Goal: Information Seeking & Learning: Learn about a topic

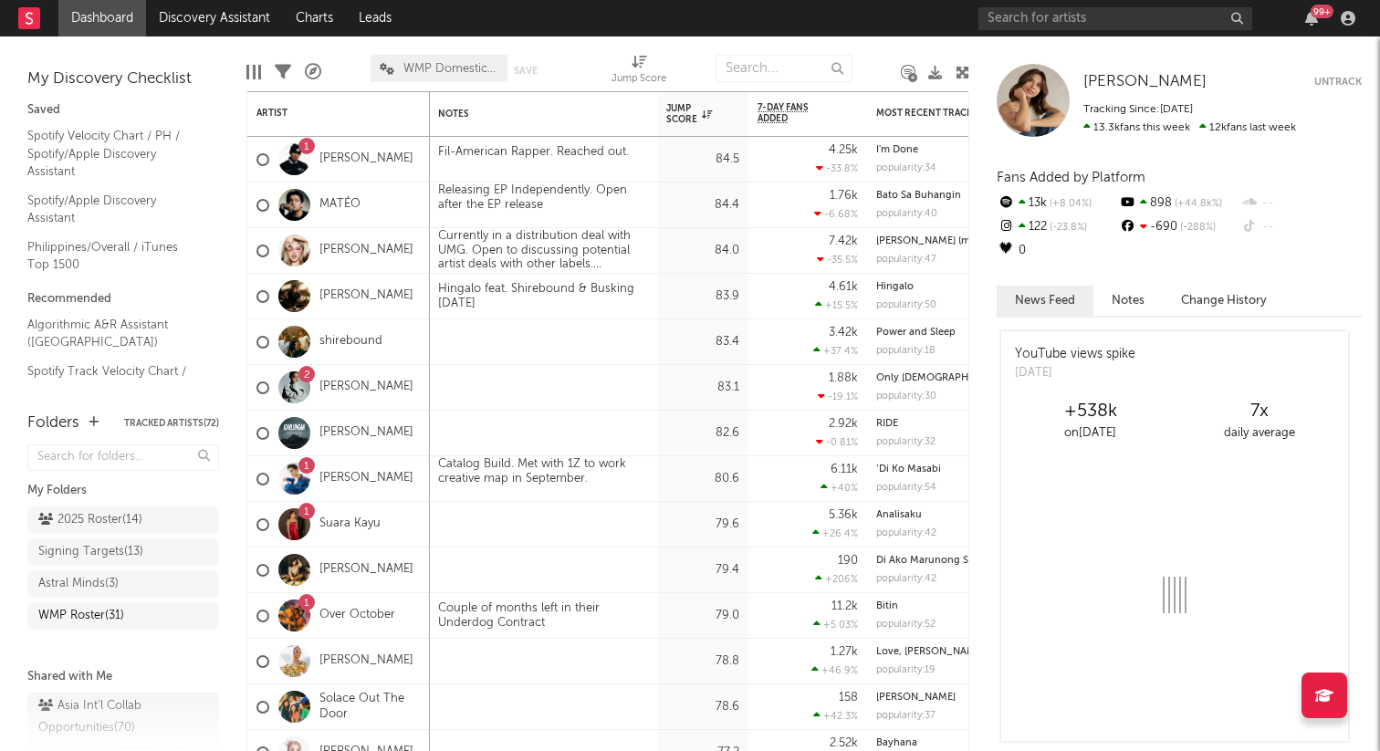
click at [50, 616] on div "WMP Roster ( 31 )" at bounding box center [123, 615] width 192 height 27
click at [94, 615] on div "WMP Roster ( 31 )" at bounding box center [81, 616] width 86 height 22
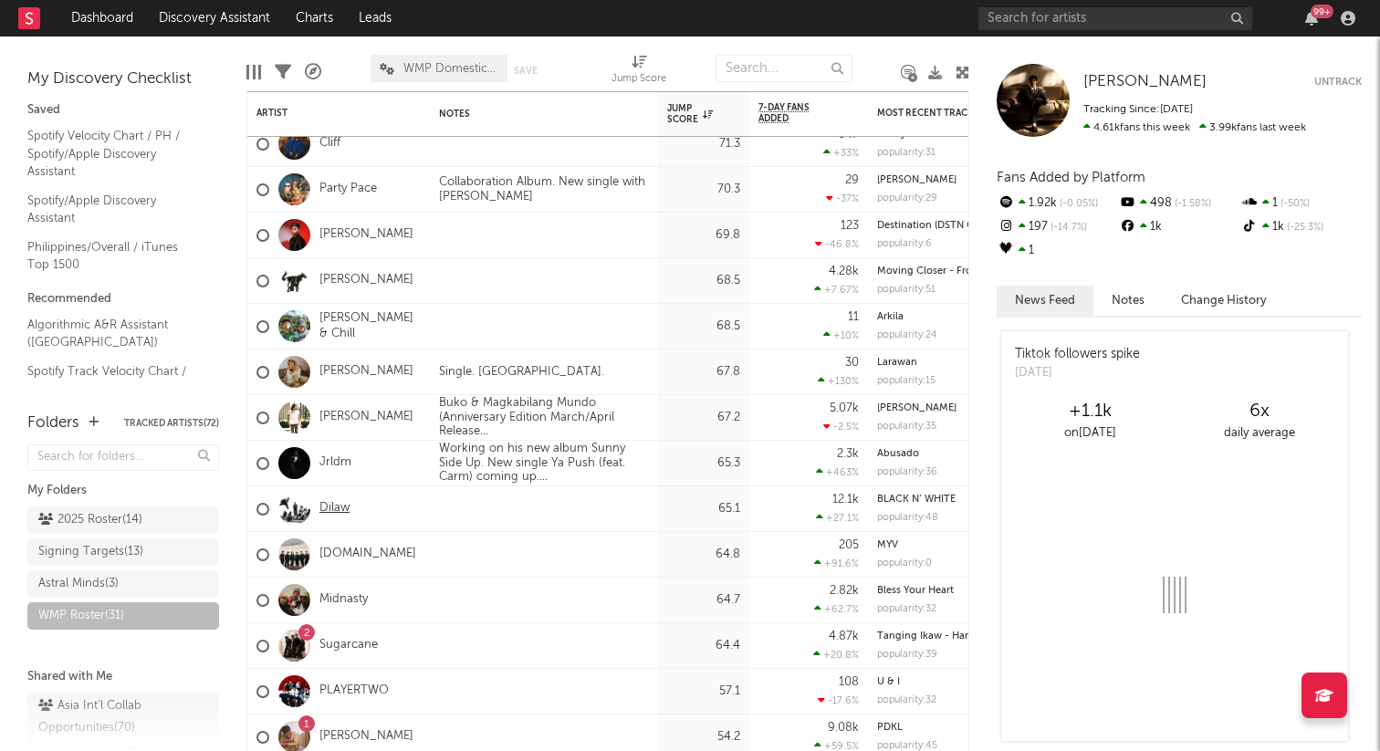
click at [335, 506] on link "Dilaw" at bounding box center [334, 509] width 30 height 16
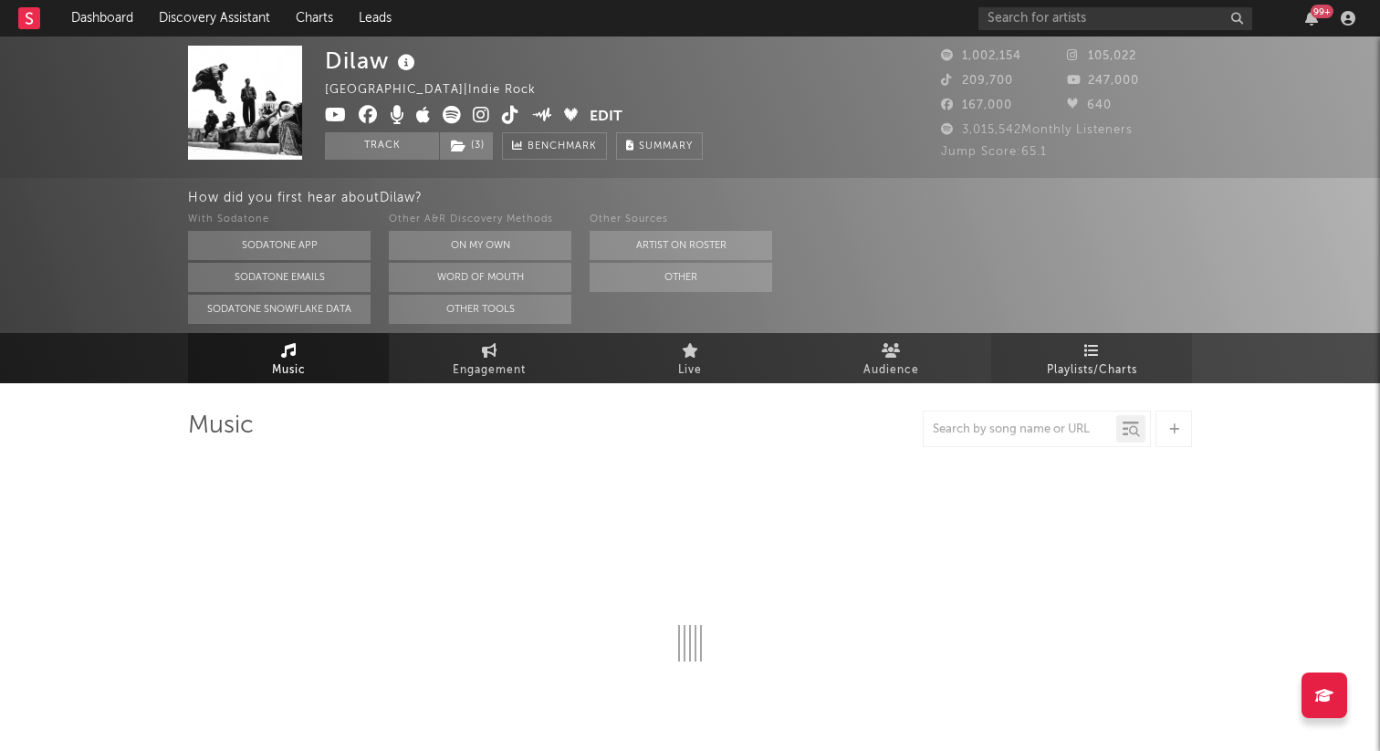
click at [1092, 362] on span "Playlists/Charts" at bounding box center [1092, 371] width 90 height 22
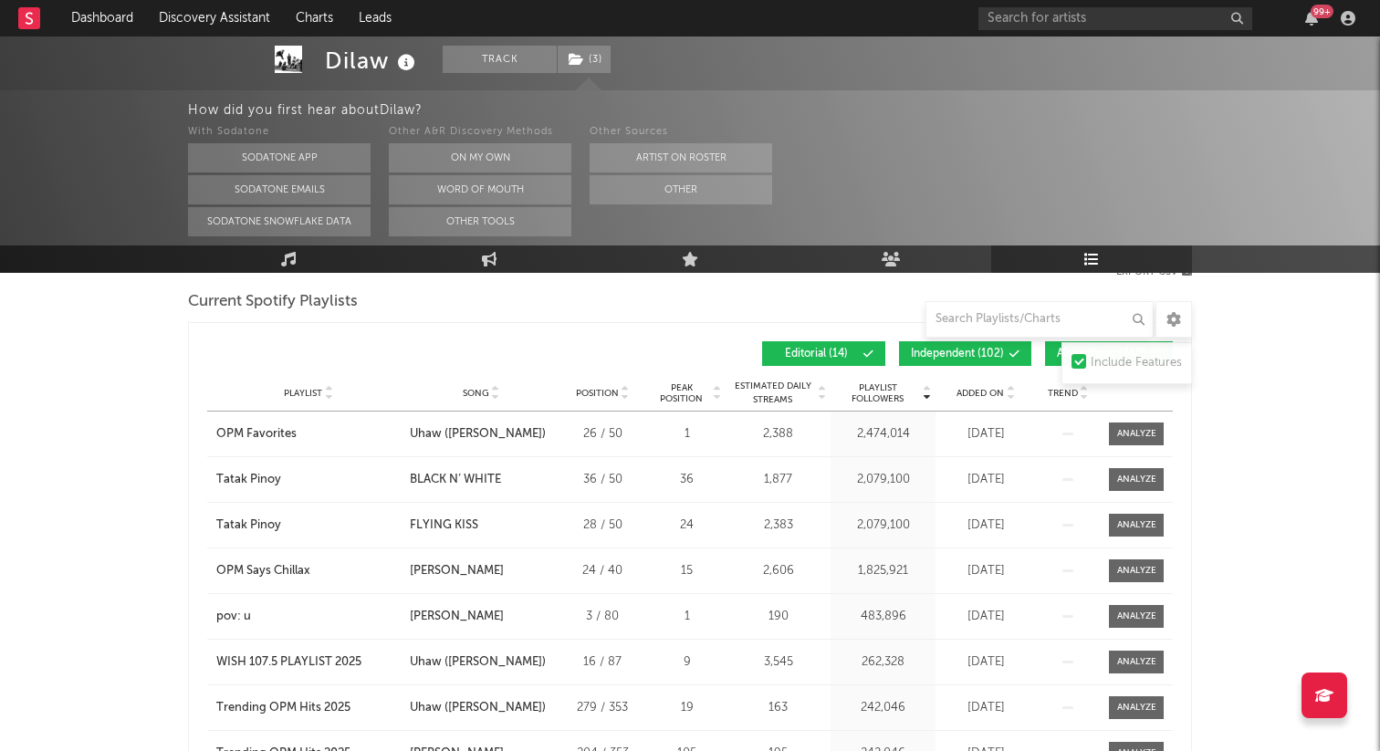
scroll to position [269, 0]
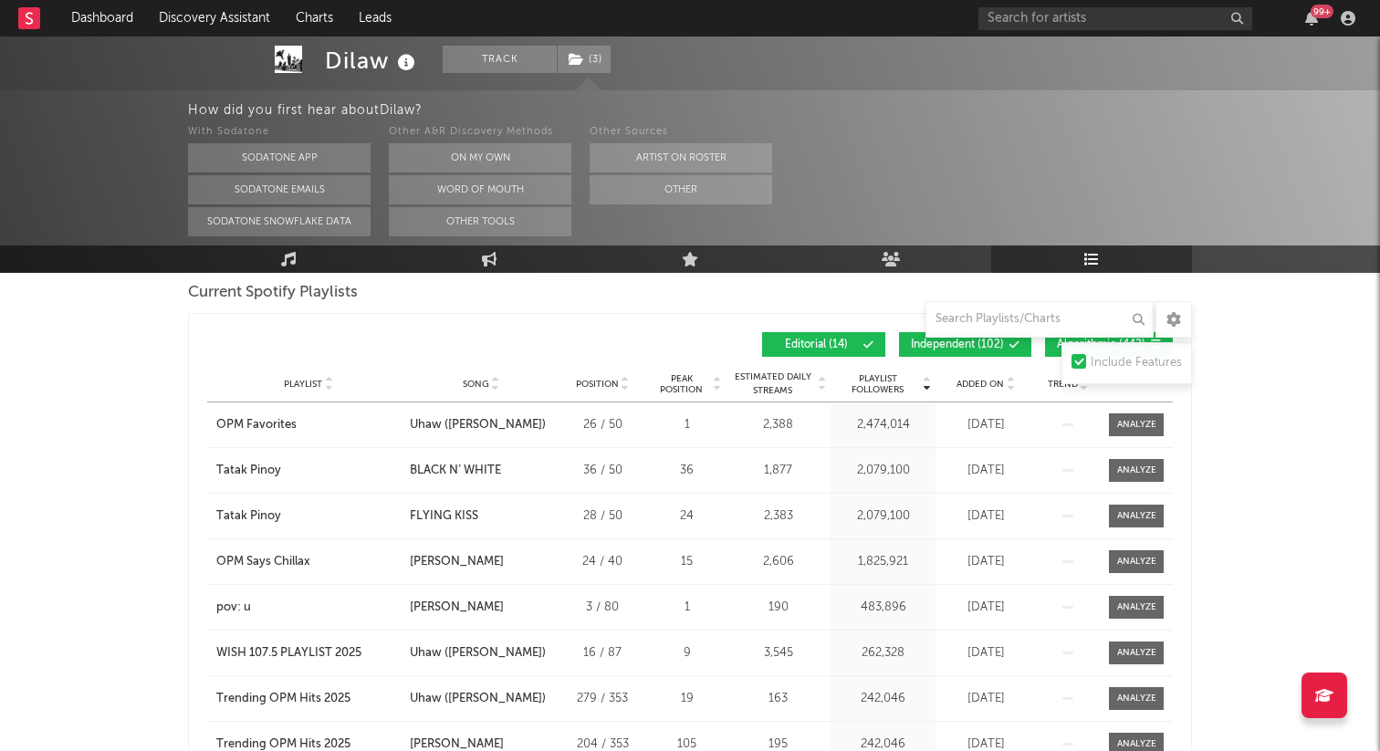
click at [983, 383] on span "Added On" at bounding box center [979, 384] width 47 height 11
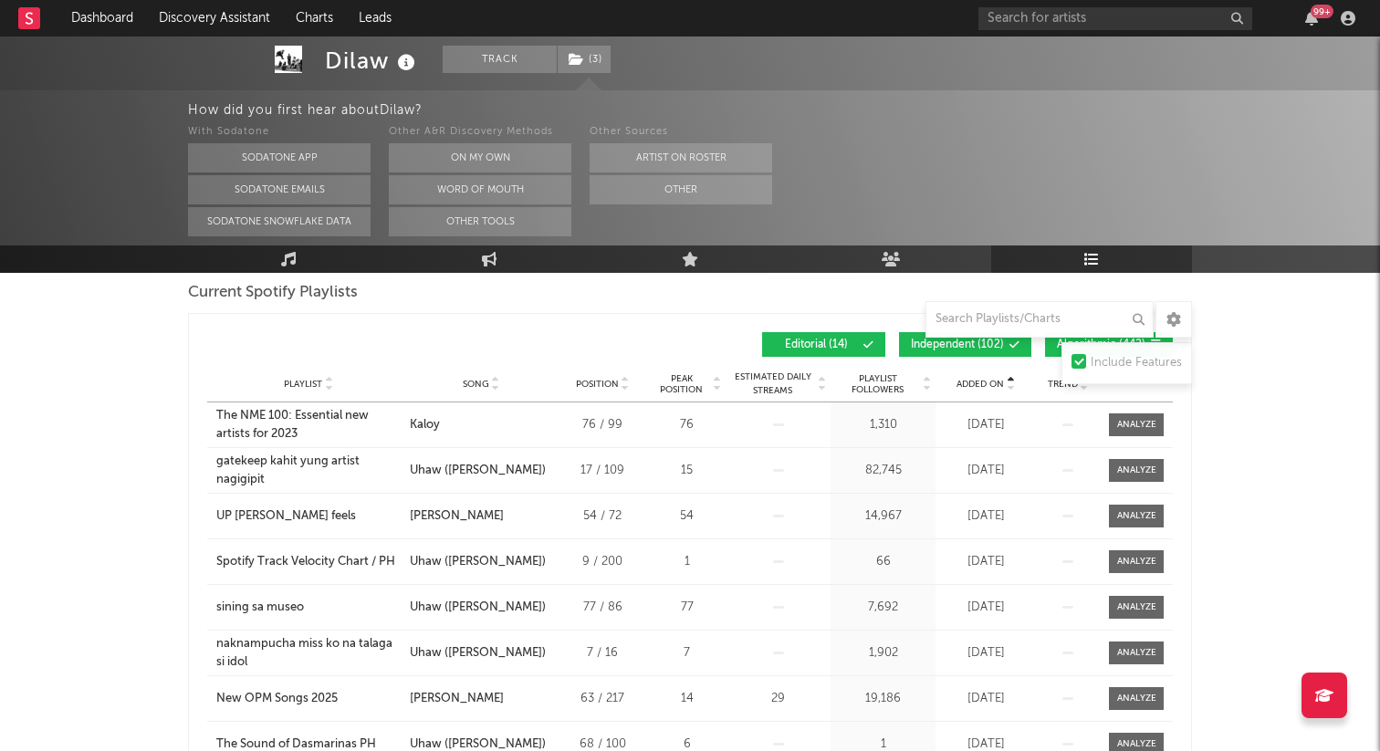
click at [983, 383] on span "Added On" at bounding box center [979, 384] width 47 height 11
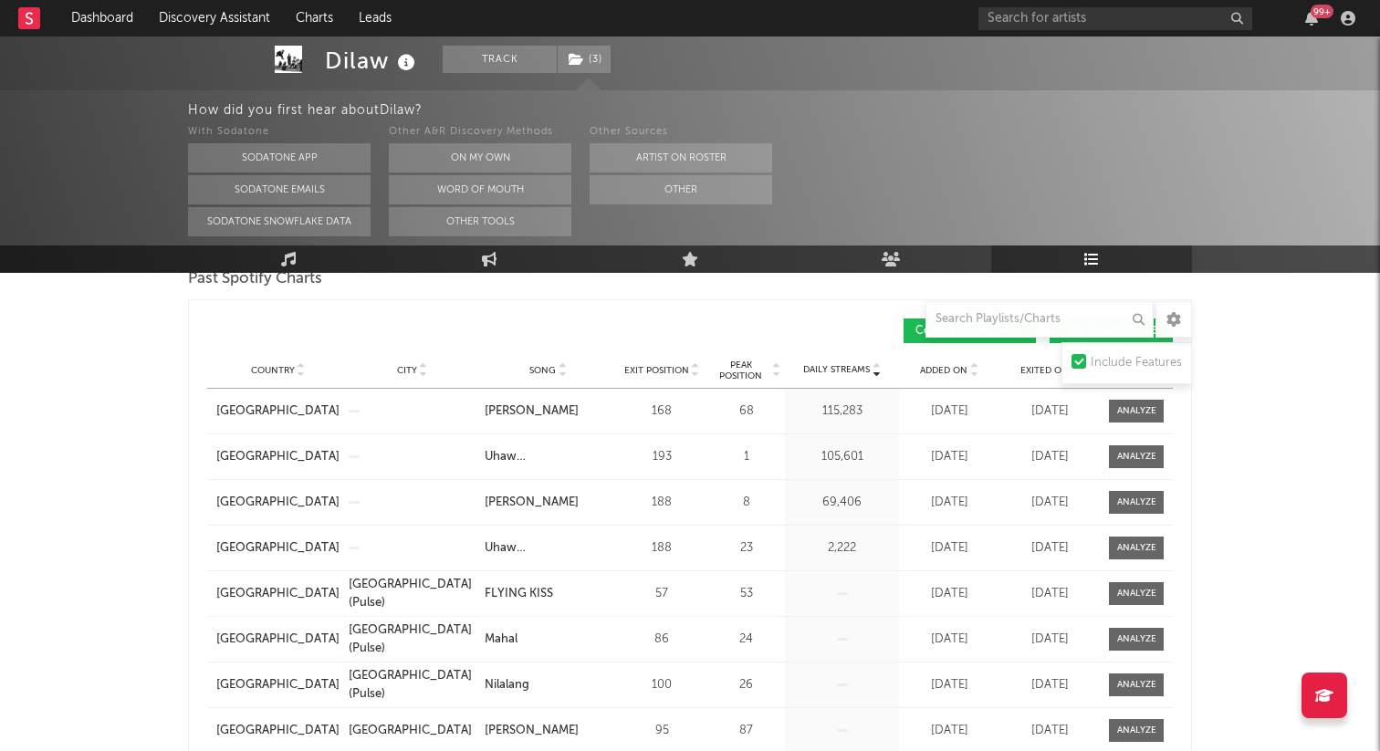
scroll to position [939, 0]
